Goal: Task Accomplishment & Management: Manage account settings

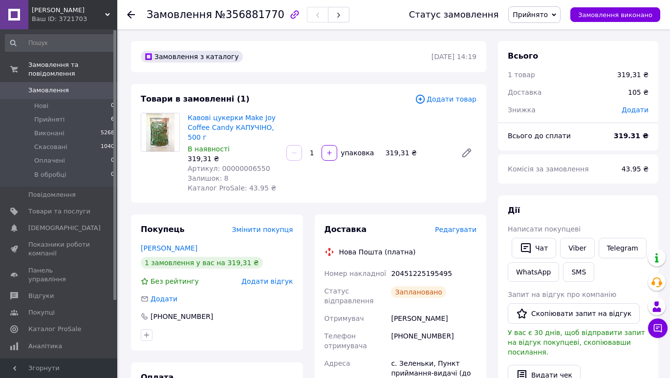
scroll to position [68, 0]
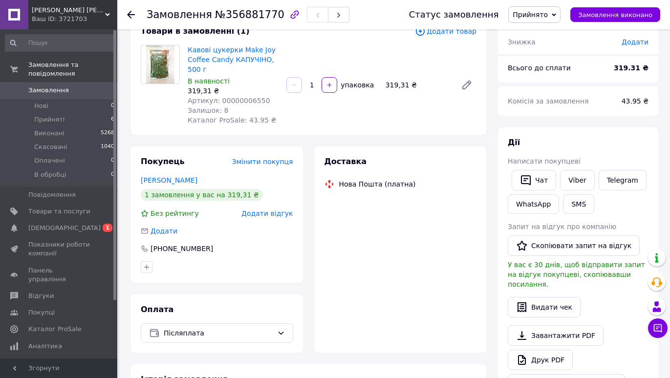
scroll to position [68, 0]
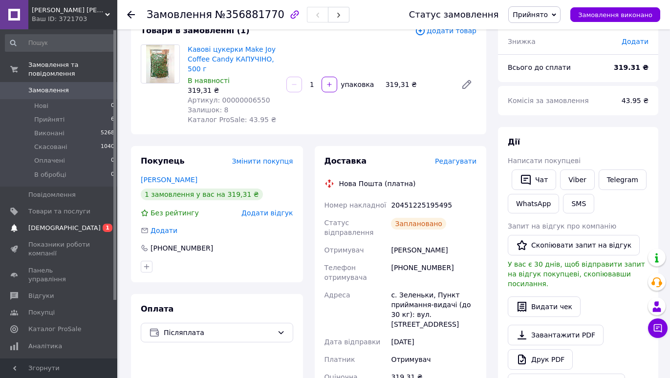
click at [48, 224] on span "[DEMOGRAPHIC_DATA]" at bounding box center [64, 228] width 72 height 9
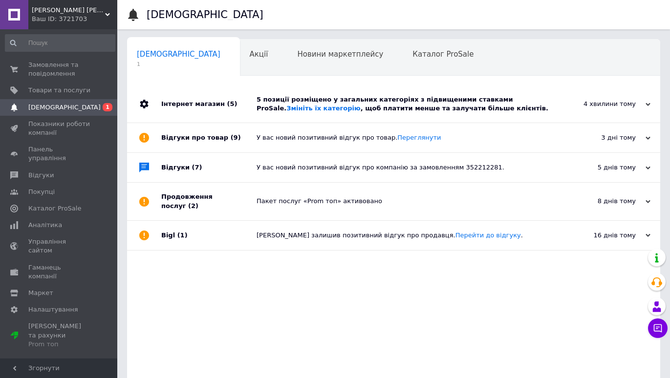
click at [345, 118] on div "5 позиції розміщено у загальних категоріях з підвищеними ставками ProSale. Змін…" at bounding box center [405, 104] width 296 height 37
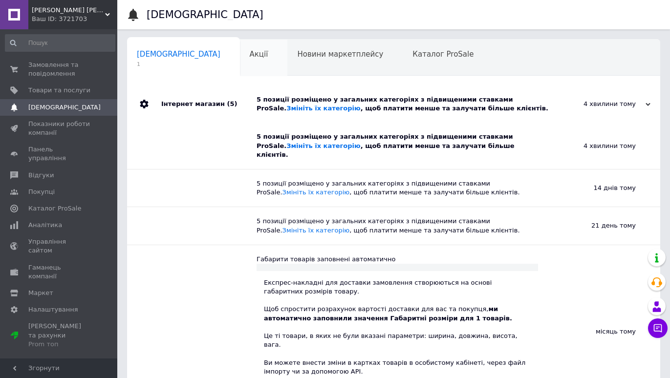
click at [240, 64] on div "Акції 0" at bounding box center [264, 58] width 48 height 37
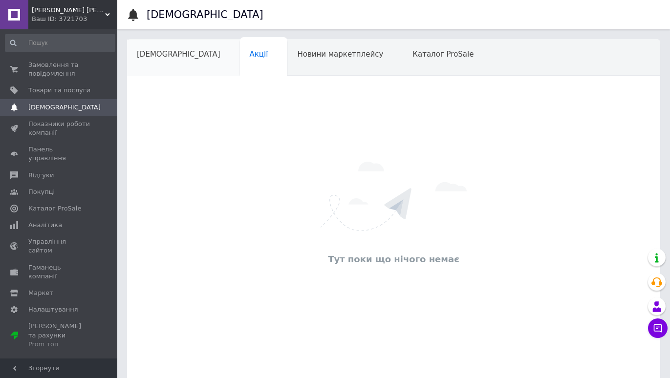
click at [153, 64] on div "[DEMOGRAPHIC_DATA]" at bounding box center [183, 58] width 113 height 37
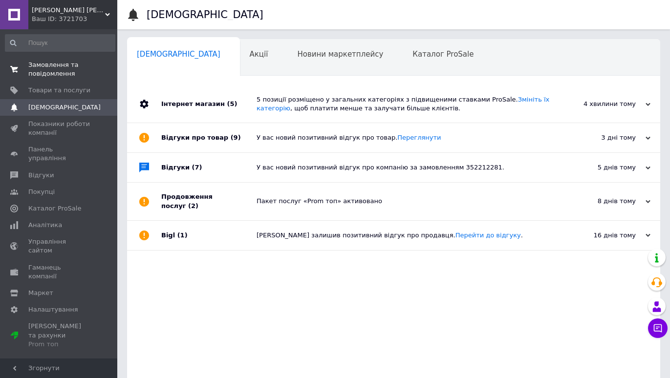
click at [55, 73] on span "Замовлення та повідомлення" at bounding box center [59, 70] width 62 height 18
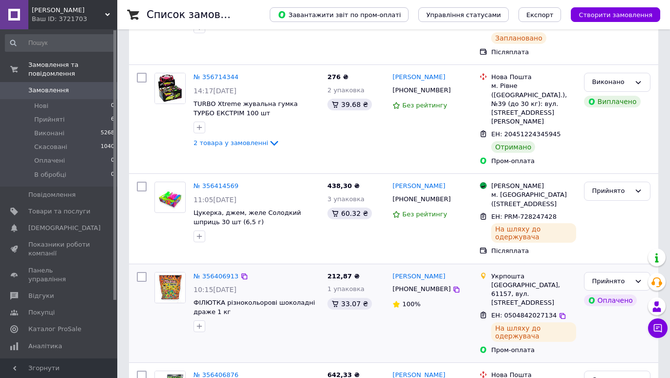
scroll to position [196, 0]
